Goal: Navigation & Orientation: Find specific page/section

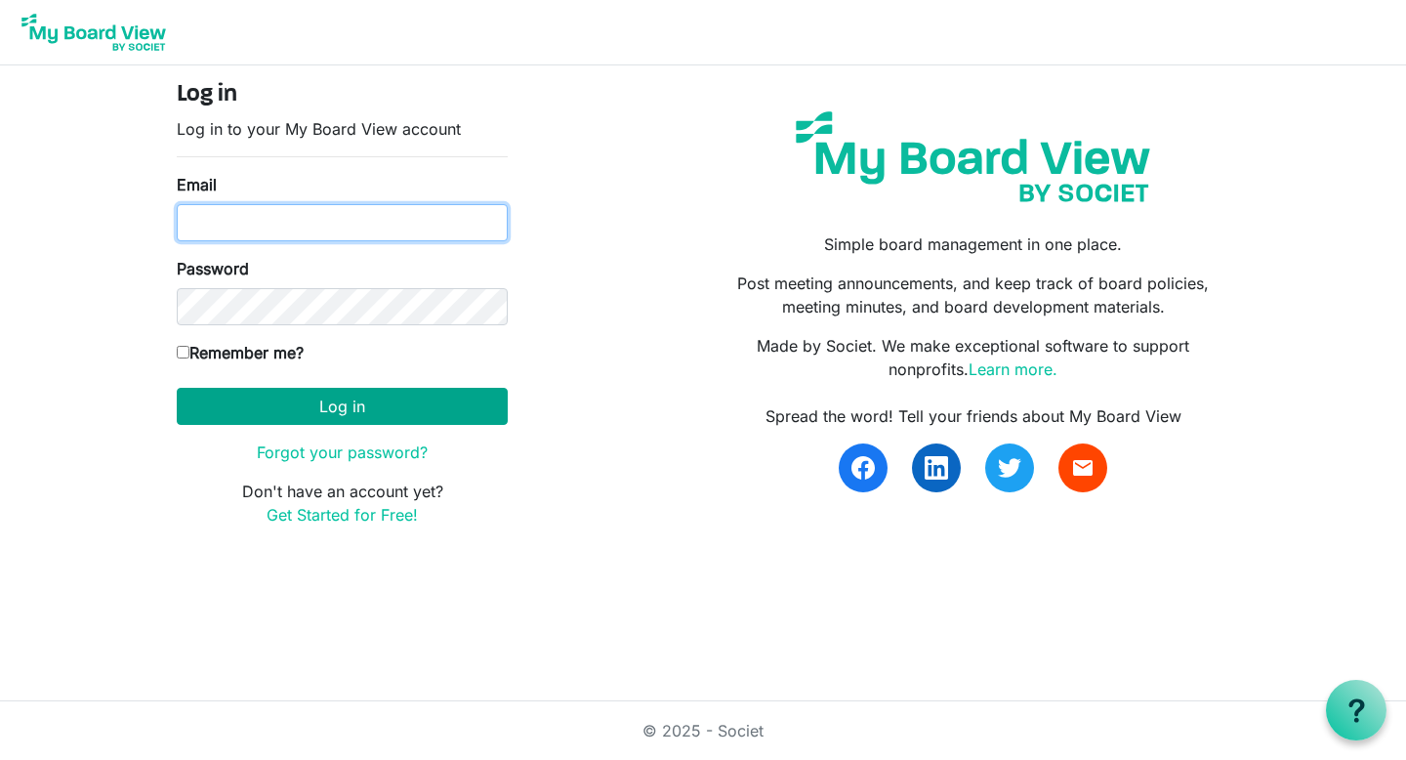
type input "[EMAIL_ADDRESS][DOMAIN_NAME]"
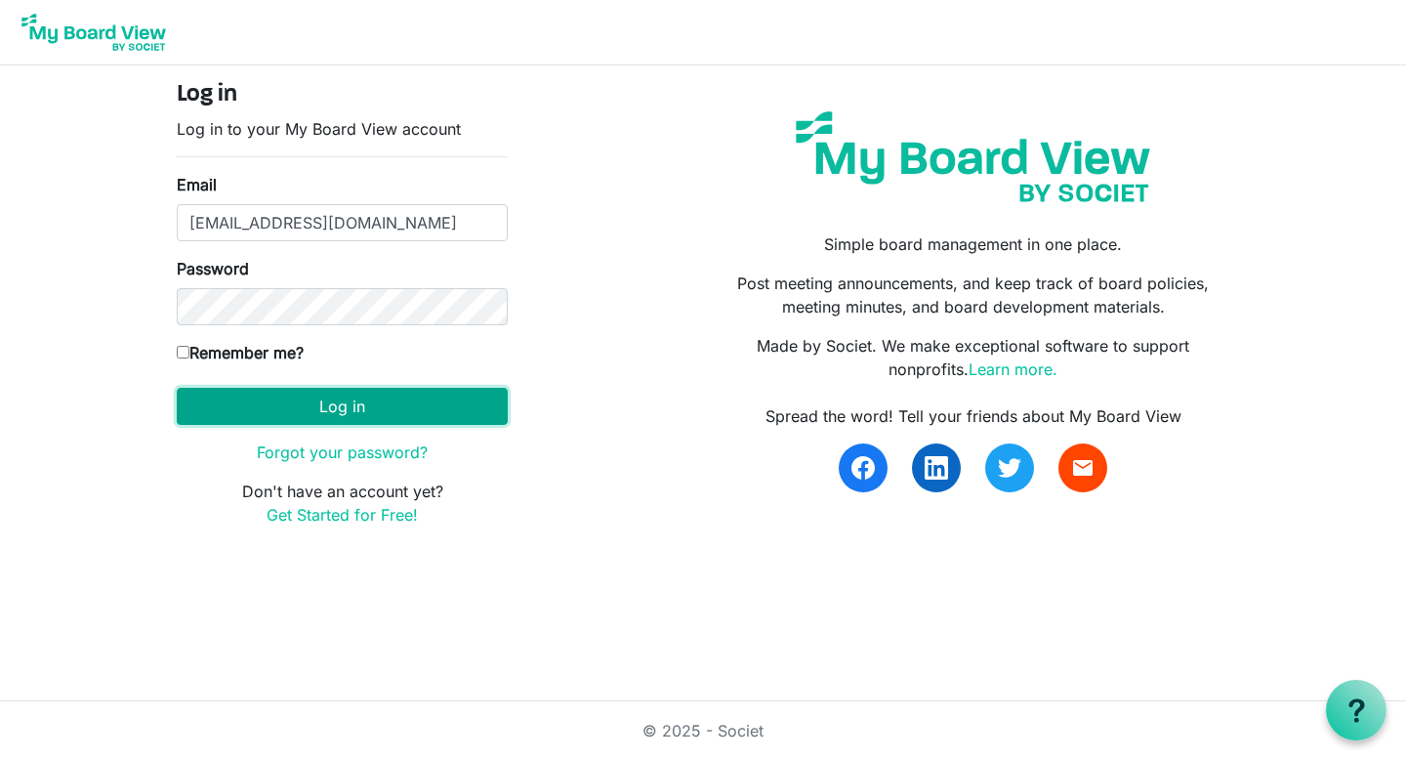
click at [365, 395] on button "Log in" at bounding box center [342, 406] width 331 height 37
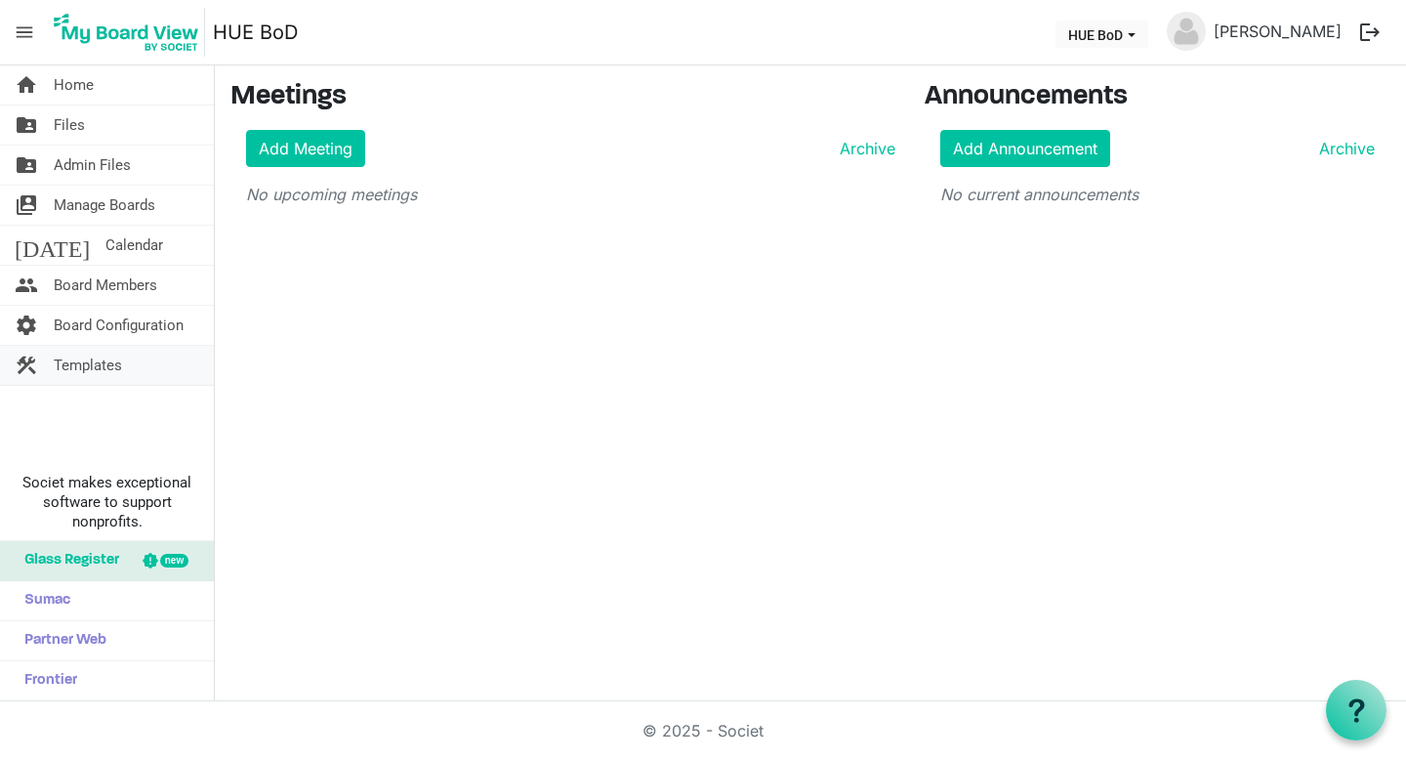
click at [135, 353] on link "construction Templates" at bounding box center [107, 365] width 214 height 39
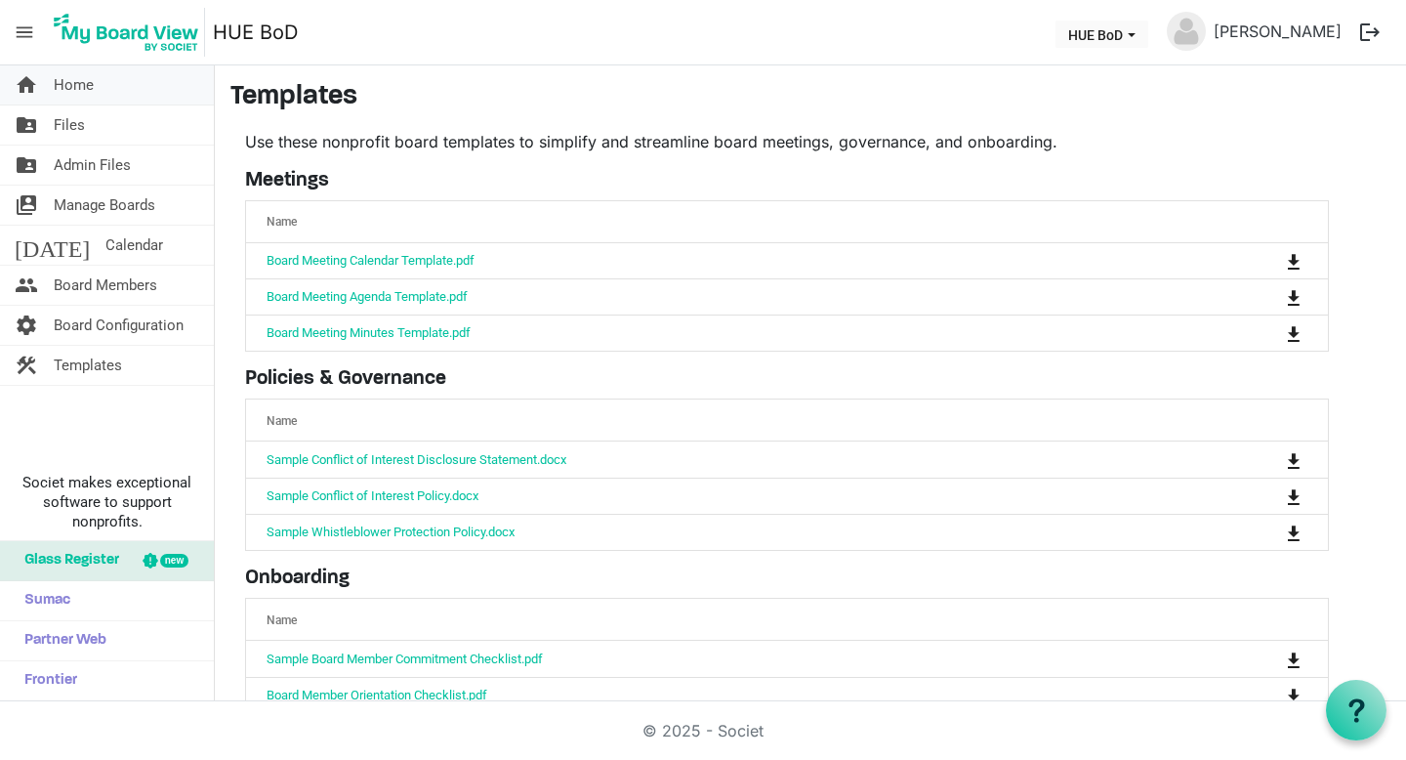
click at [94, 98] on link "home Home" at bounding box center [107, 84] width 214 height 39
